Goal: Task Accomplishment & Management: Use online tool/utility

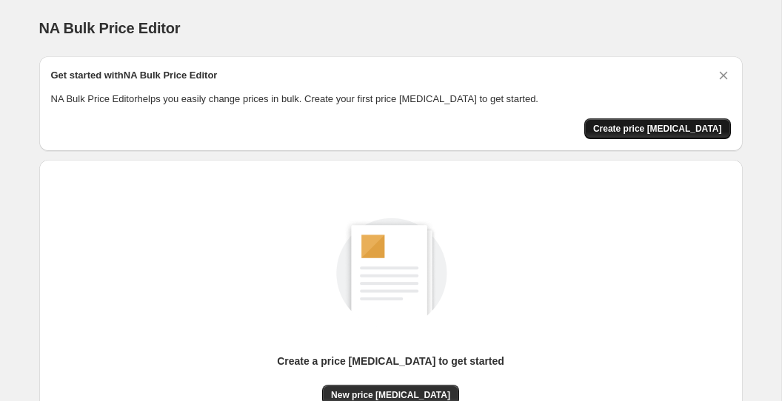
click at [656, 128] on span "Create price [MEDICAL_DATA]" at bounding box center [657, 129] width 129 height 12
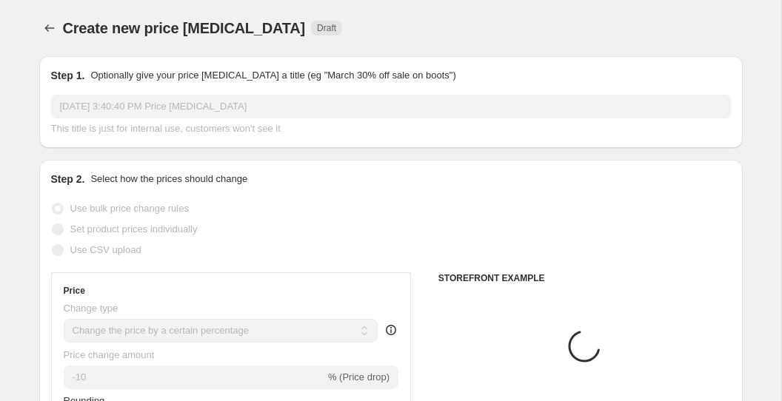
select select "percentage"
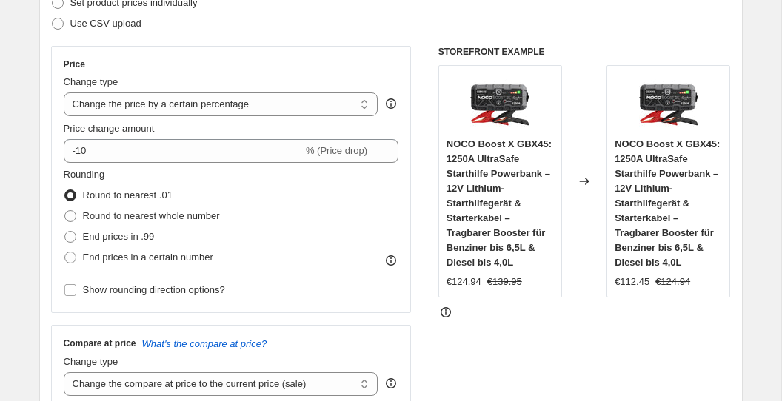
scroll to position [239, 0]
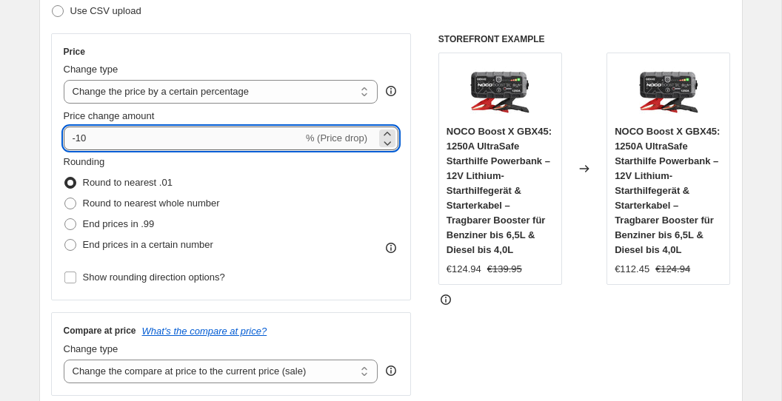
click at [242, 131] on input "-10" at bounding box center [183, 139] width 239 height 24
type input "-1"
type input "-25"
click at [79, 230] on label "End prices in .99" at bounding box center [109, 224] width 91 height 21
click at [65, 219] on input "End prices in .99" at bounding box center [64, 218] width 1 height 1
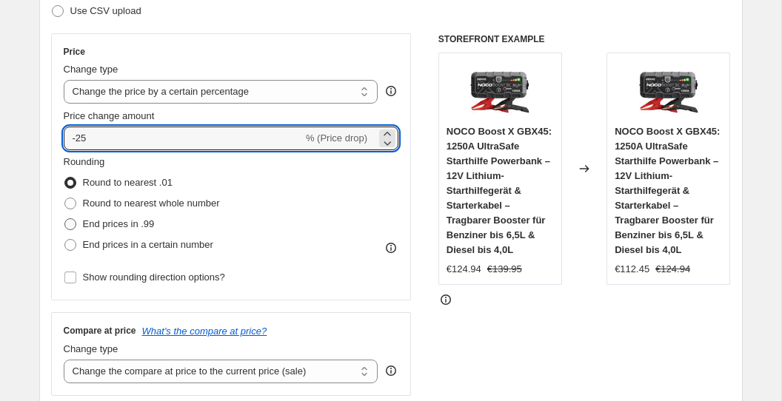
radio input "true"
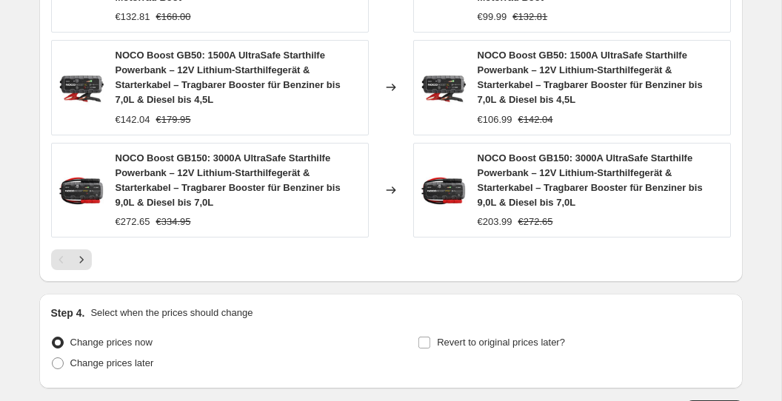
scroll to position [1266, 0]
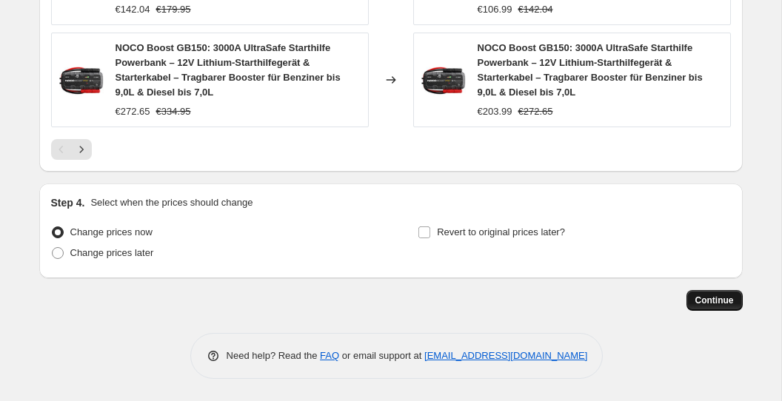
click at [698, 301] on span "Continue" at bounding box center [714, 301] width 39 height 12
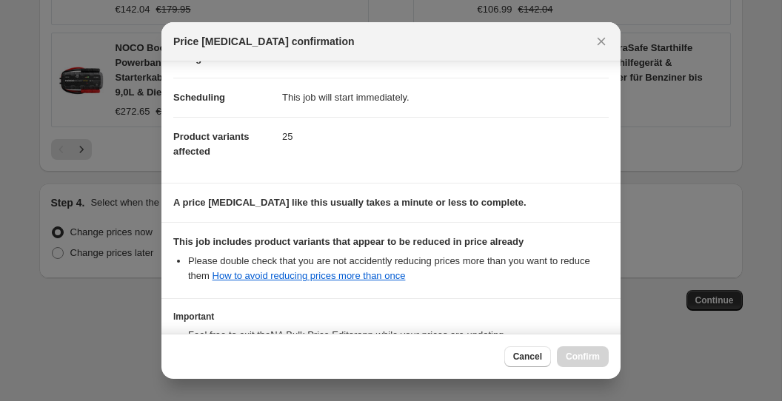
scroll to position [222, 0]
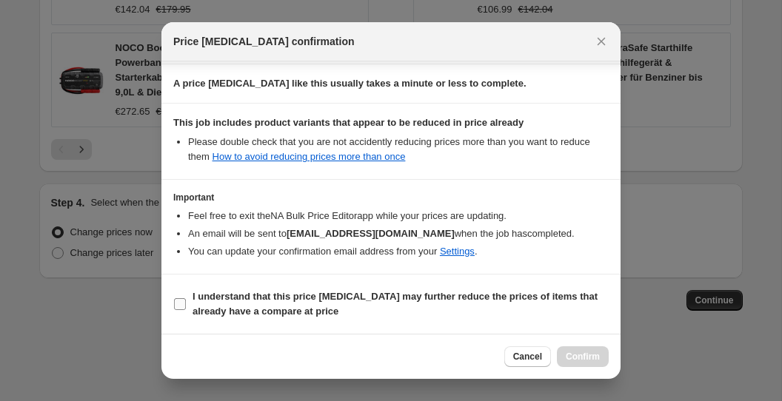
click at [380, 306] on span "I understand that this price [MEDICAL_DATA] may further reduce the prices of it…" at bounding box center [401, 305] width 416 height 30
click at [186, 306] on input "I understand that this price [MEDICAL_DATA] may further reduce the prices of it…" at bounding box center [180, 304] width 12 height 12
checkbox input "true"
click at [568, 357] on span "Confirm" at bounding box center [583, 357] width 34 height 12
